Goal: Use online tool/utility: Use online tool/utility

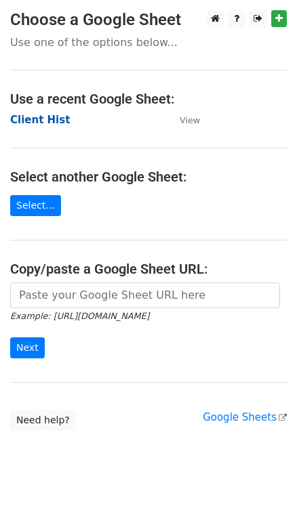
click at [37, 116] on strong "Client Hist" at bounding box center [40, 120] width 60 height 12
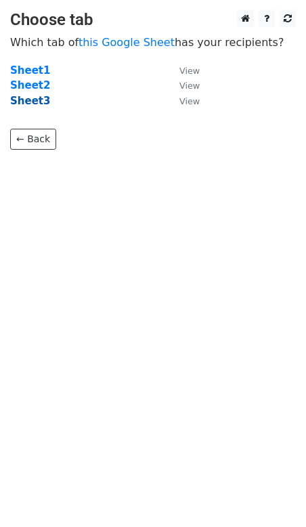
click at [31, 102] on strong "Sheet3" at bounding box center [30, 101] width 40 height 12
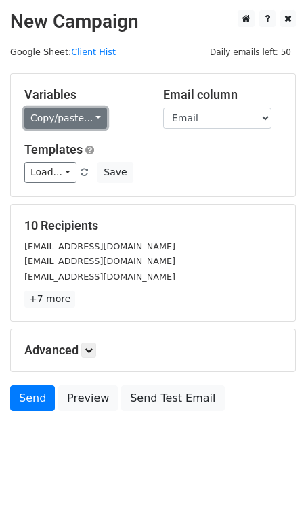
click at [60, 114] on link "Copy/paste..." at bounding box center [65, 118] width 83 height 21
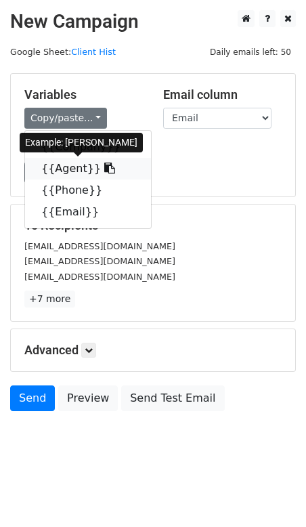
click at [68, 170] on link "{{Agent}}" at bounding box center [88, 169] width 126 height 22
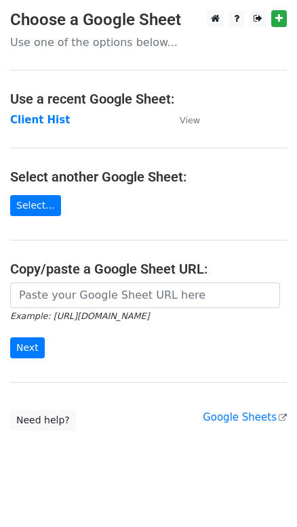
click at [43, 114] on strong "Client Hist" at bounding box center [40, 120] width 60 height 12
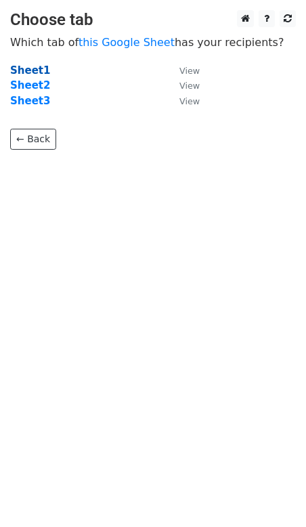
click at [24, 70] on strong "Sheet1" at bounding box center [30, 70] width 40 height 12
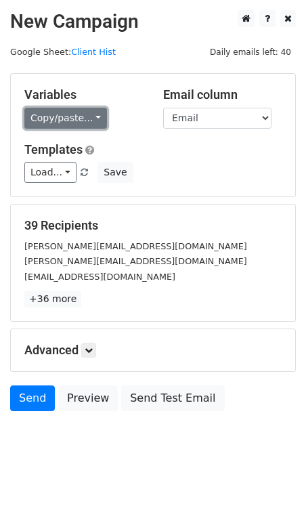
click at [85, 118] on link "Copy/paste..." at bounding box center [65, 118] width 83 height 21
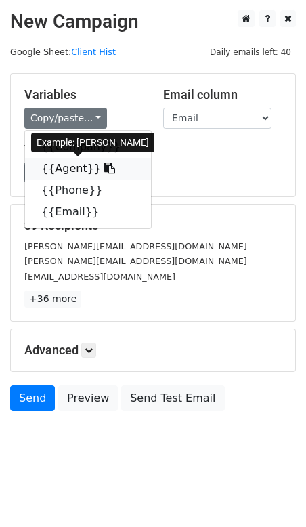
click at [58, 165] on link "{{Agent}}" at bounding box center [88, 169] width 126 height 22
